Goal: Transaction & Acquisition: Purchase product/service

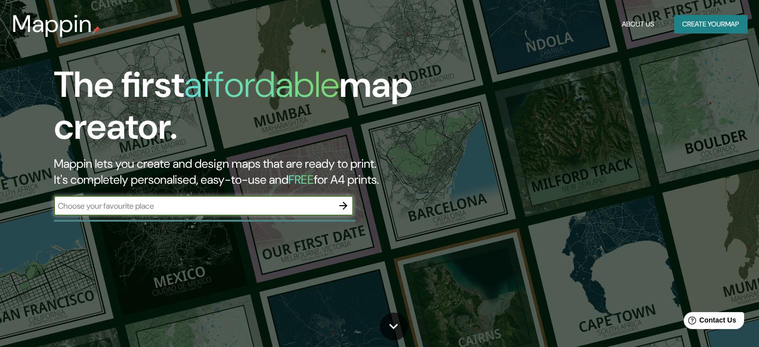
click at [203, 208] on input "text" at bounding box center [193, 205] width 279 height 11
click at [336, 199] on button "button" at bounding box center [343, 206] width 20 height 20
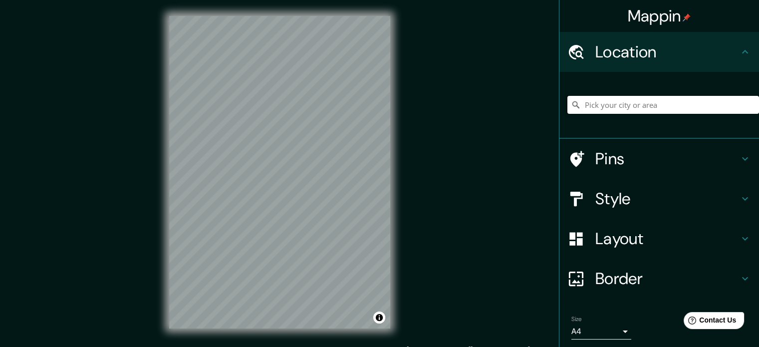
click at [605, 102] on input "Pick your city or area" at bounding box center [663, 105] width 192 height 18
click at [603, 105] on input "Pick your city or area" at bounding box center [663, 105] width 192 height 18
type input "a"
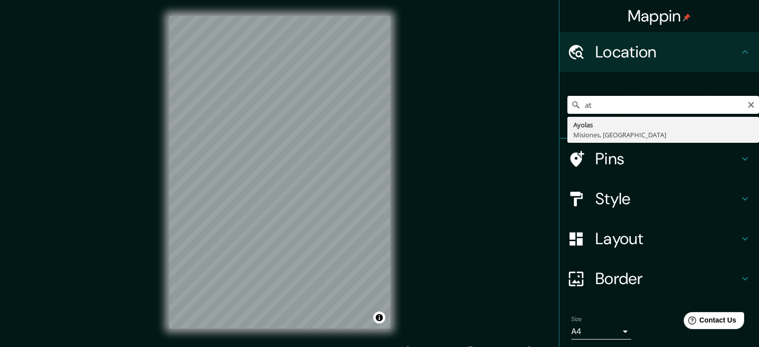
type input "a"
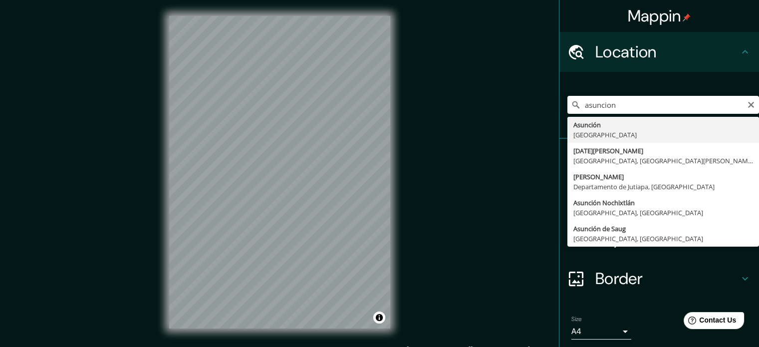
type input "[GEOGRAPHIC_DATA], [GEOGRAPHIC_DATA]"
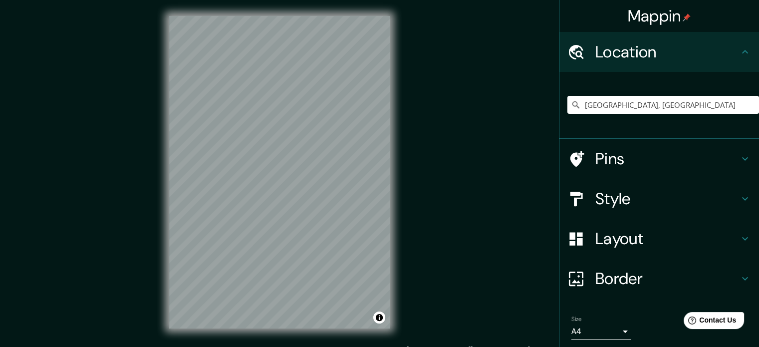
click at [582, 196] on div at bounding box center [581, 198] width 28 height 17
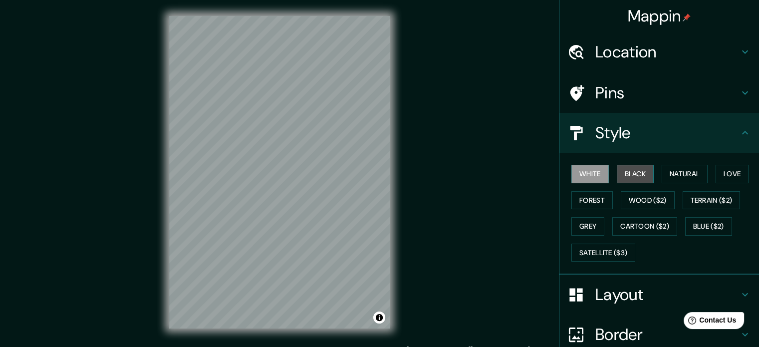
click at [630, 175] on button "Black" at bounding box center [634, 174] width 37 height 18
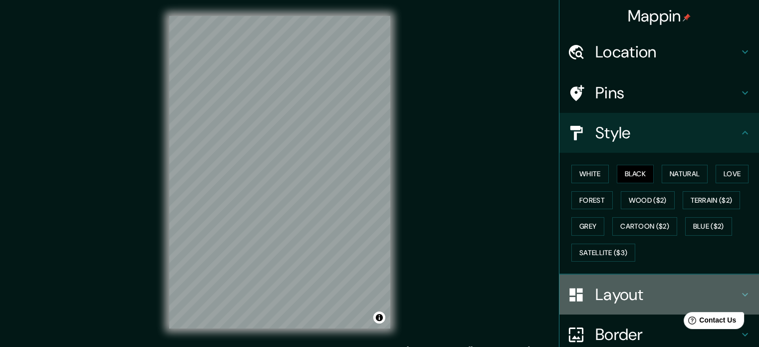
click at [630, 297] on h4 "Layout" at bounding box center [667, 294] width 144 height 20
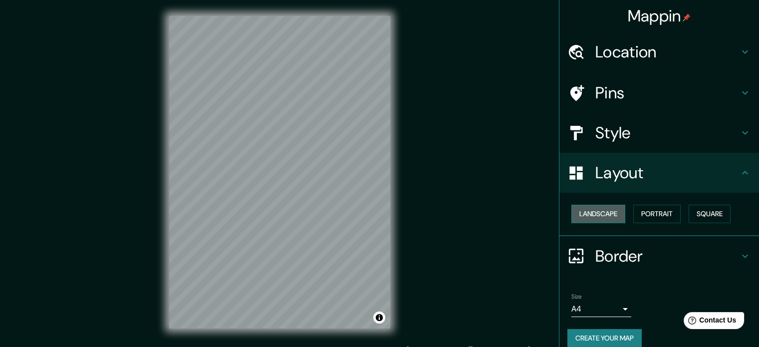
click at [612, 219] on button "Landscape" at bounding box center [598, 213] width 54 height 18
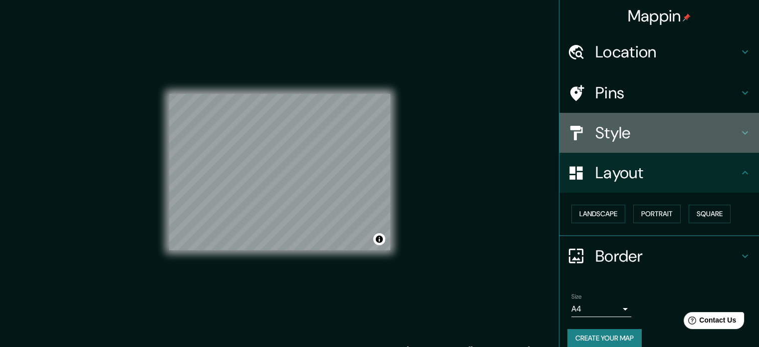
click at [616, 141] on h4 "Style" at bounding box center [667, 133] width 144 height 20
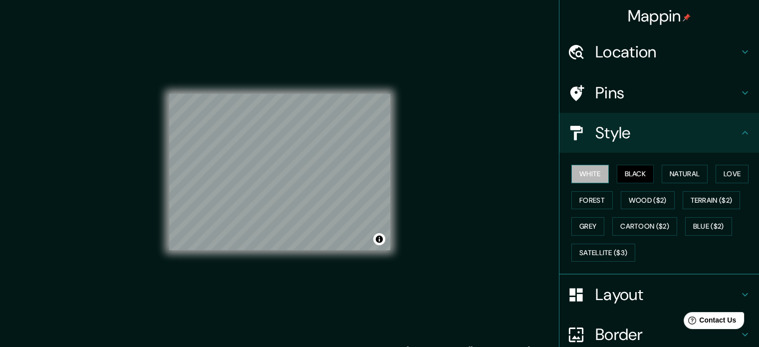
click at [592, 176] on button "White" at bounding box center [589, 174] width 37 height 18
click at [630, 173] on button "Black" at bounding box center [634, 174] width 37 height 18
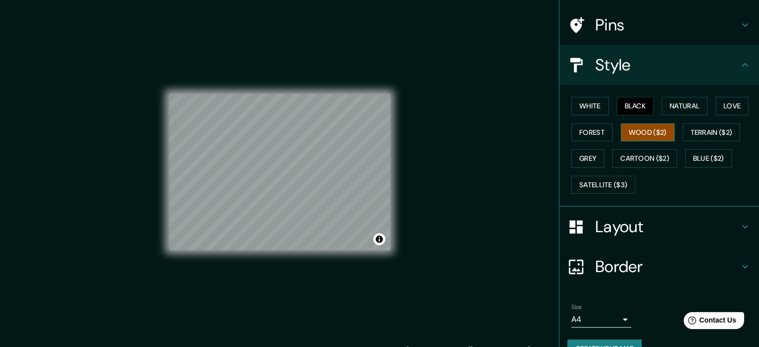
scroll to position [89, 0]
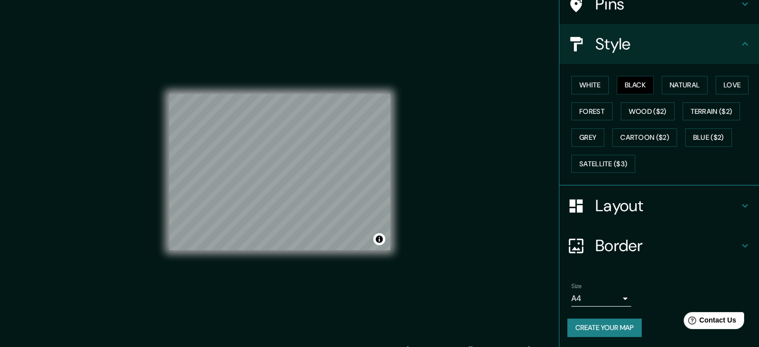
click at [623, 249] on h4 "Border" at bounding box center [667, 245] width 144 height 20
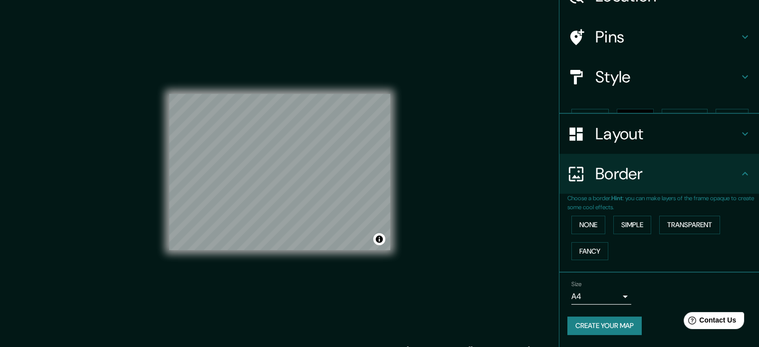
scroll to position [38, 0]
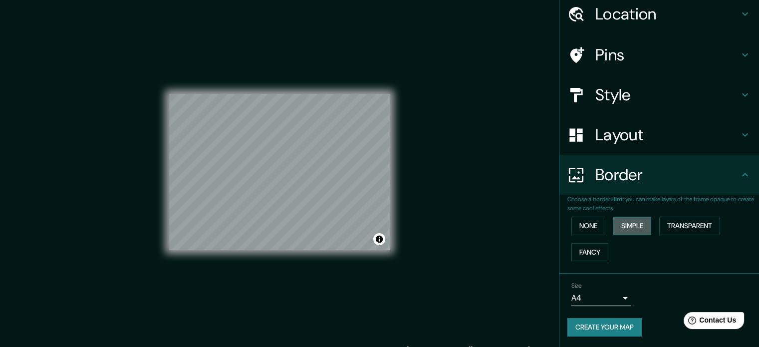
click at [618, 225] on button "Simple" at bounding box center [632, 225] width 38 height 18
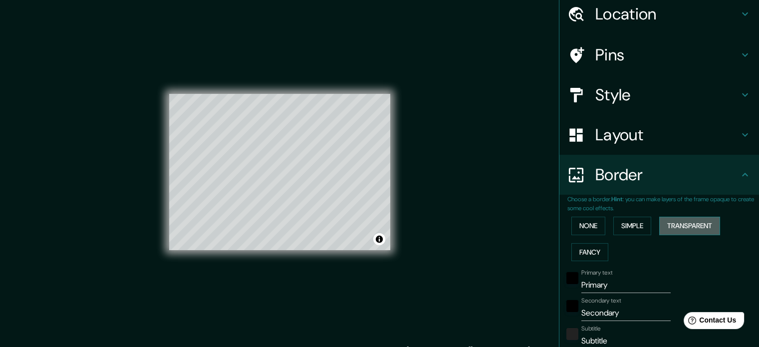
click at [676, 224] on button "Transparent" at bounding box center [689, 225] width 61 height 18
click at [587, 249] on button "Fancy" at bounding box center [589, 252] width 37 height 18
click at [586, 228] on button "None" at bounding box center [588, 225] width 34 height 18
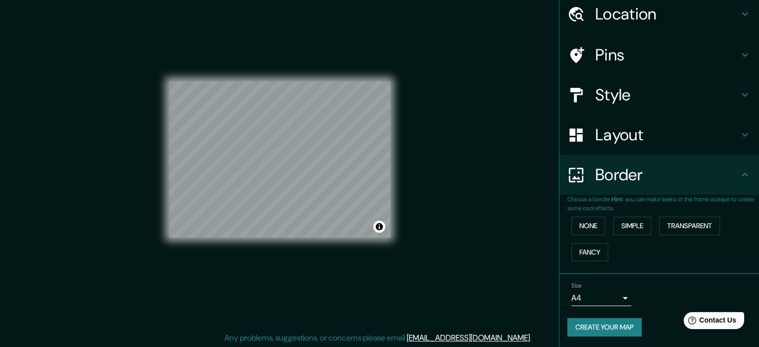
scroll to position [13, 0]
click at [618, 324] on button "Create your map" at bounding box center [604, 327] width 74 height 18
